Goal: Communication & Community: Answer question/provide support

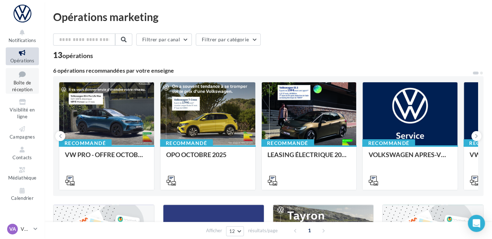
drag, startPoint x: 0, startPoint y: 0, endPoint x: 25, endPoint y: 84, distance: 87.7
click at [25, 84] on span "Boîte de réception" at bounding box center [22, 86] width 20 height 12
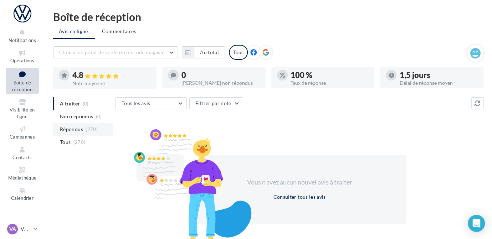
click at [79, 130] on span "Répondus" at bounding box center [71, 129] width 23 height 7
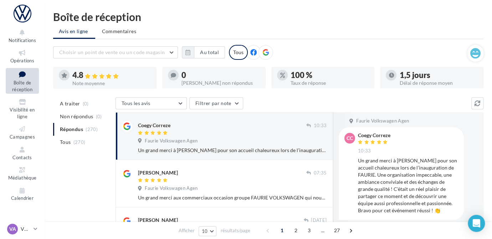
click at [387, 175] on div "Un grand merci à [PERSON_NAME] pour son accueil chaleureux lors de l’inaugurati…" at bounding box center [408, 185] width 100 height 57
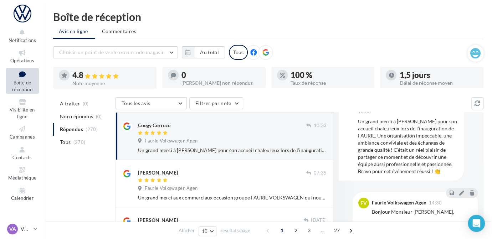
scroll to position [40, 0]
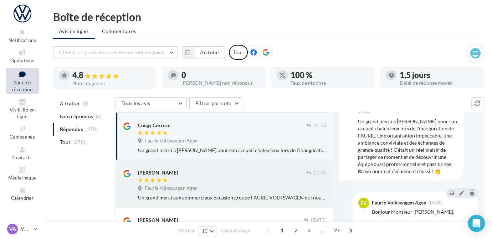
click at [244, 176] on div "[PERSON_NAME]" at bounding box center [222, 172] width 168 height 7
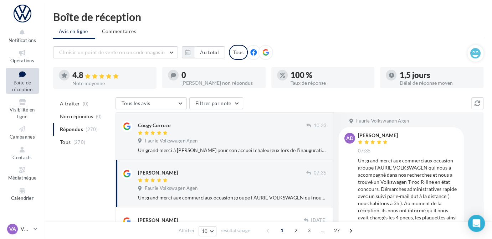
click at [404, 176] on div "Un grand merci aux commerciaux occasion groupe FAURIE VOLKSWAGEN qui nous a acc…" at bounding box center [408, 210] width 100 height 107
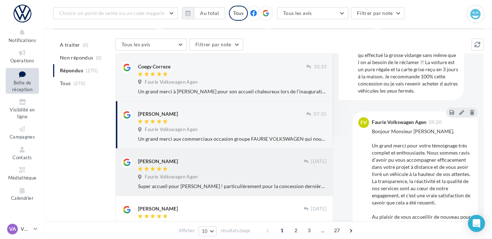
scroll to position [64, 0]
click at [192, 179] on span "Faurie Volkswagen Agen" at bounding box center [171, 177] width 53 height 6
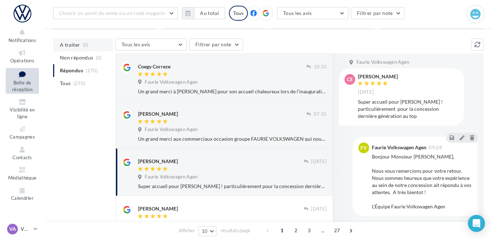
click at [71, 46] on span "A traiter" at bounding box center [70, 44] width 20 height 7
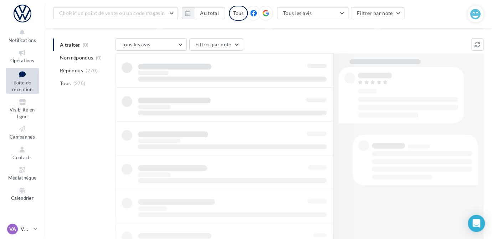
scroll to position [47, 0]
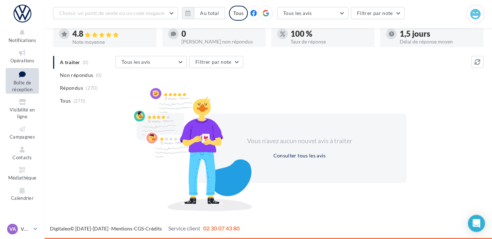
click at [199, 101] on div at bounding box center [192, 149] width 125 height 124
